Goal: Information Seeking & Learning: Compare options

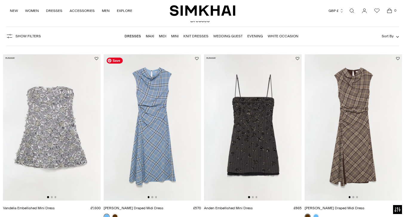
scroll to position [63, 0]
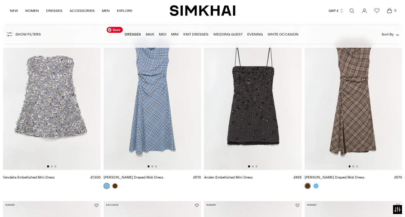
click at [196, 93] on img at bounding box center [153, 97] width 98 height 147
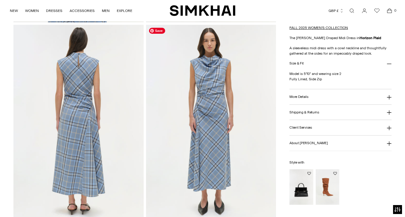
scroll to position [419, 0]
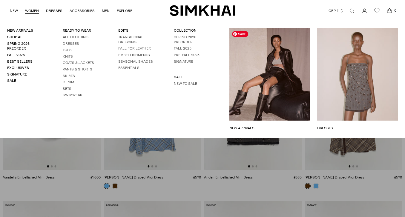
scroll to position [63, 0]
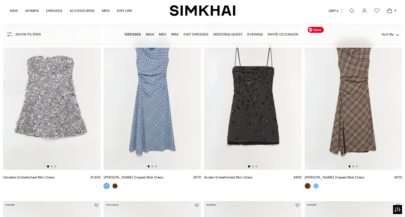
click at [366, 112] on img at bounding box center [354, 97] width 98 height 147
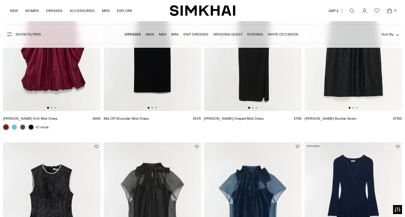
scroll to position [1126, 0]
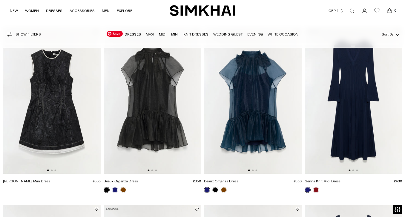
click at [194, 109] on img at bounding box center [153, 101] width 98 height 147
click at [92, 108] on img at bounding box center [52, 101] width 98 height 147
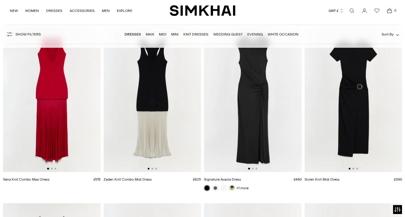
scroll to position [3969, 0]
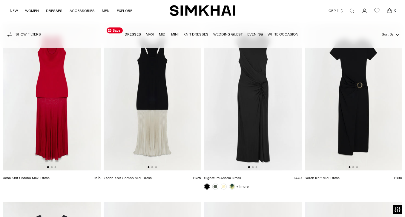
click at [196, 97] on img at bounding box center [153, 97] width 98 height 147
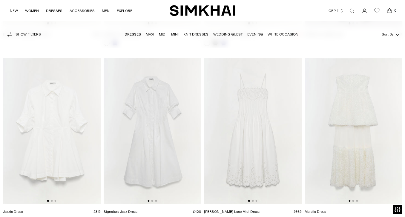
scroll to position [4573, 0]
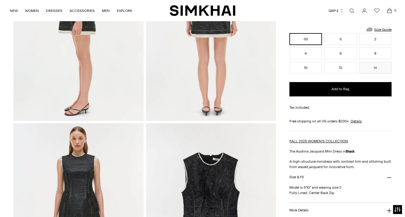
scroll to position [111, 0]
